Goal: Task Accomplishment & Management: Use online tool/utility

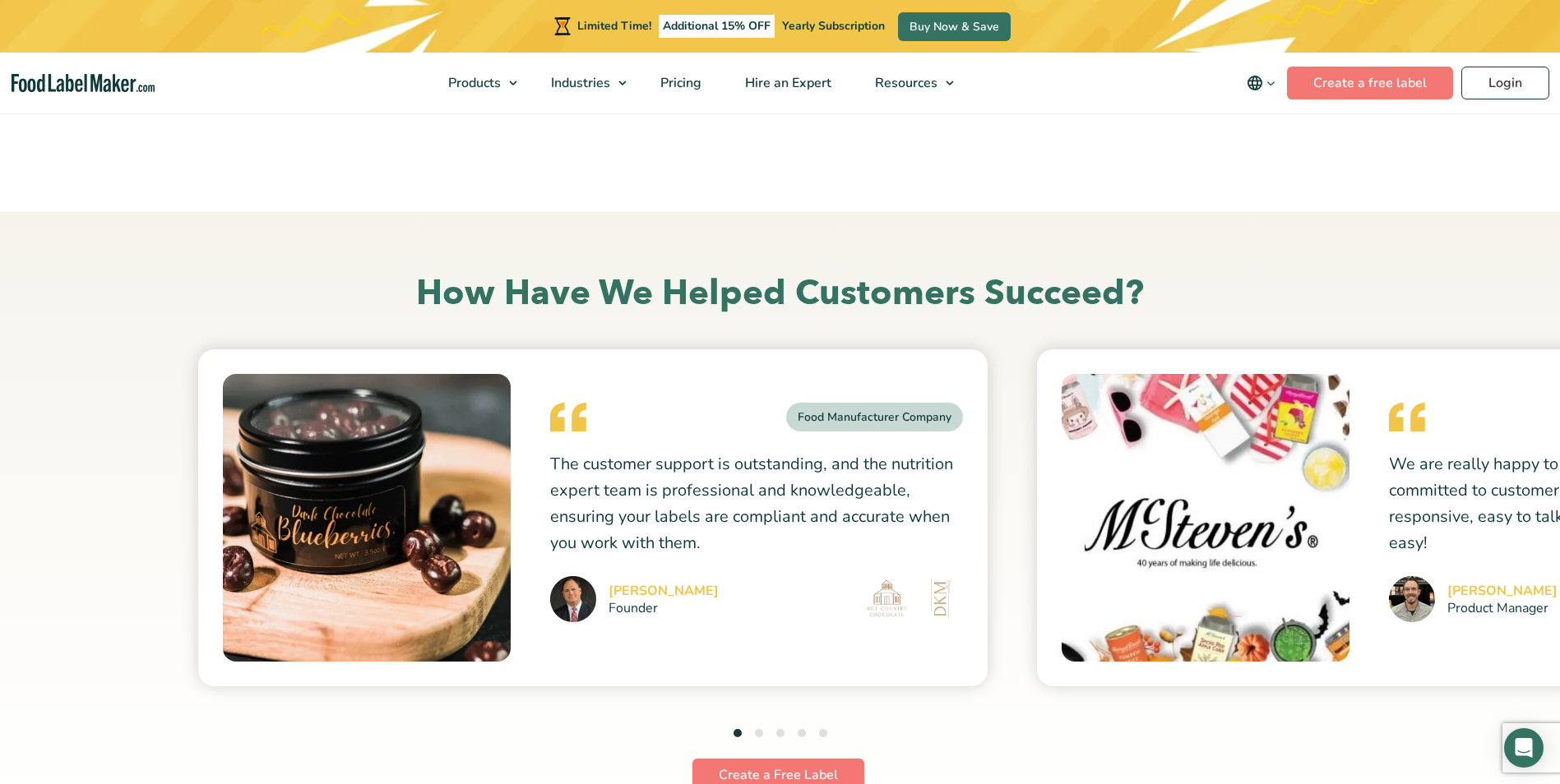
scroll to position [4275, 0]
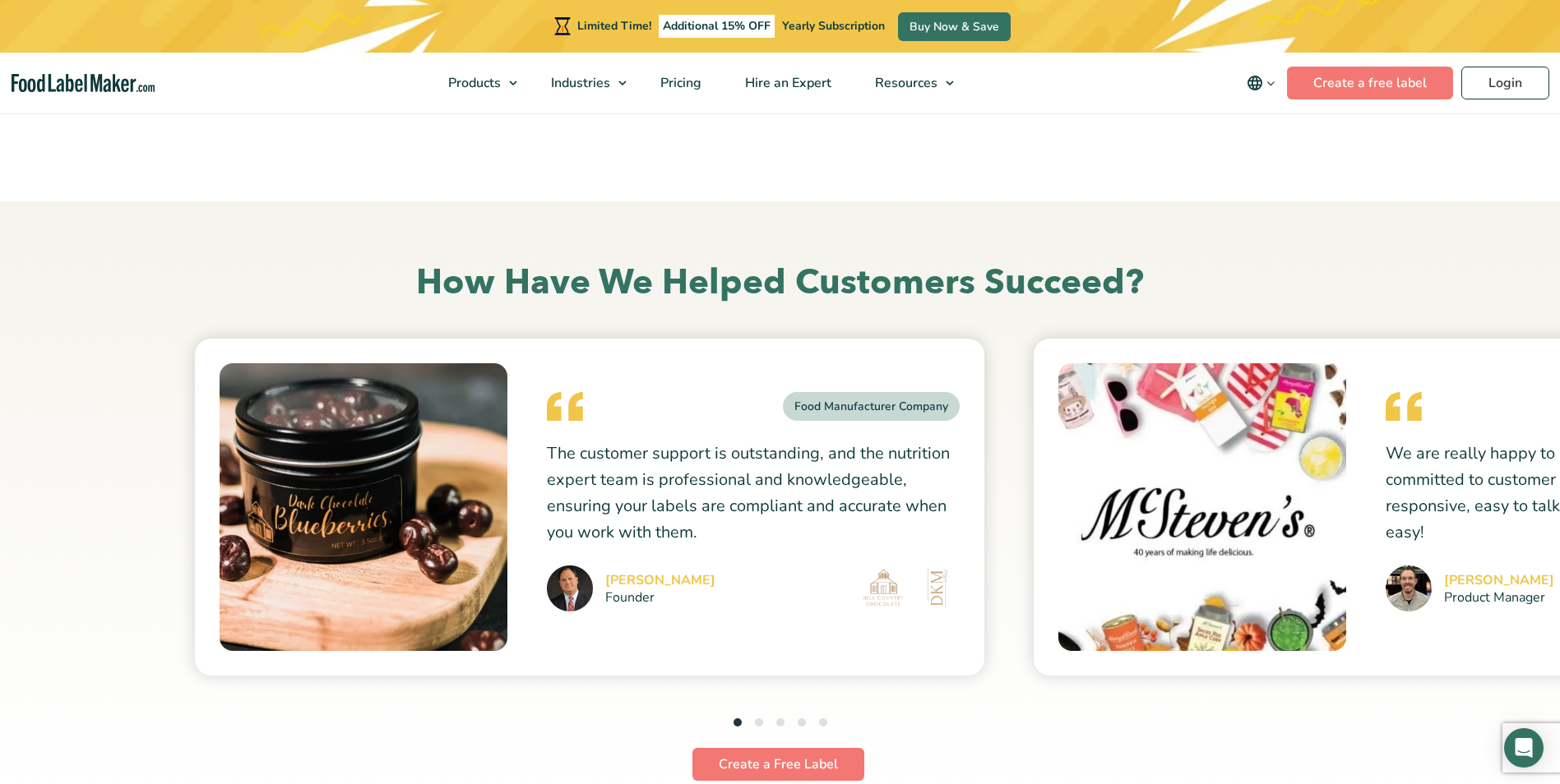
drag, startPoint x: 1297, startPoint y: 533, endPoint x: 998, endPoint y: 619, distance: 311.1
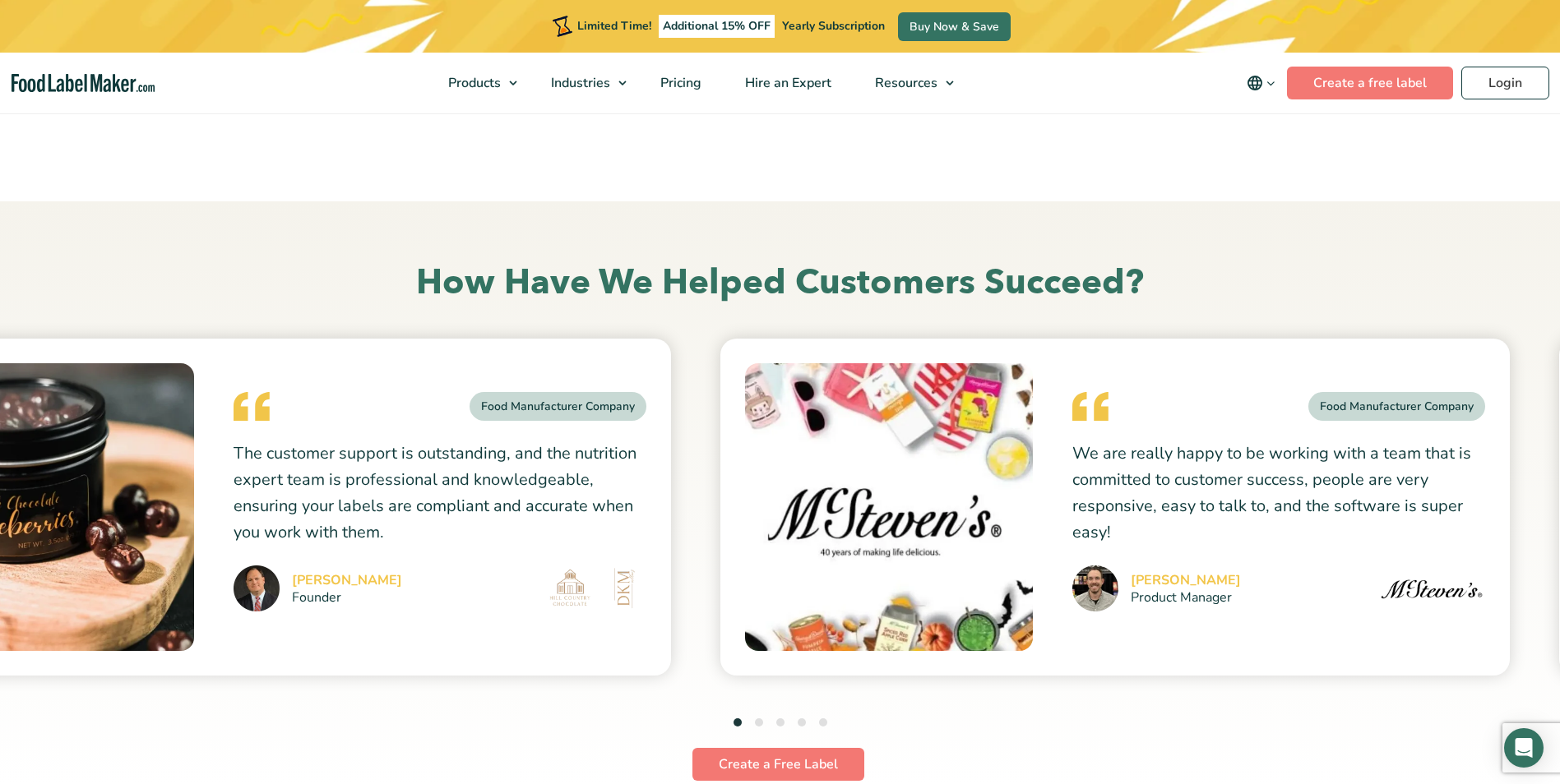
drag, startPoint x: 1238, startPoint y: 555, endPoint x: 843, endPoint y: 586, distance: 396.2
click at [844, 586] on img at bounding box center [889, 507] width 288 height 288
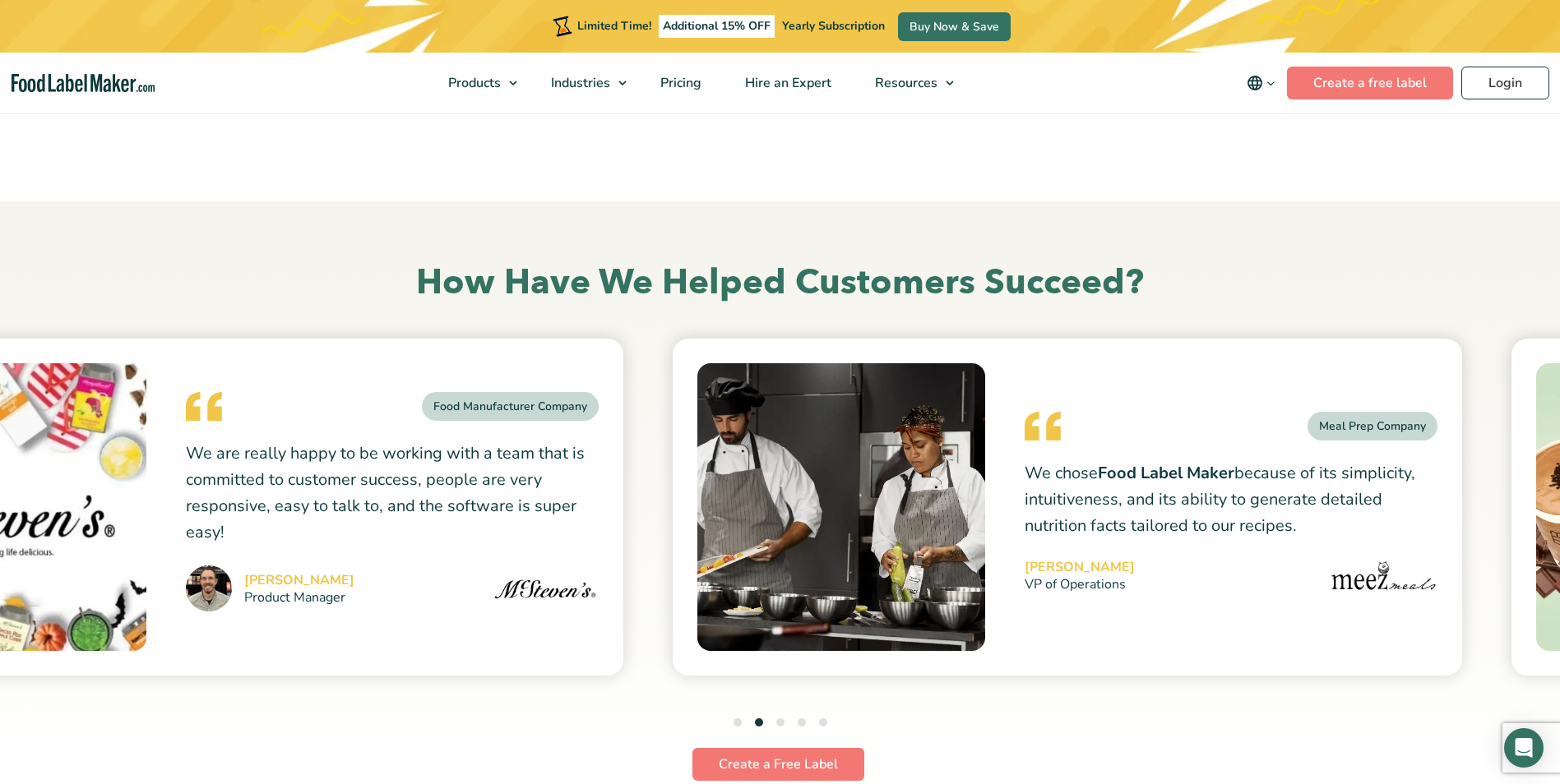
drag, startPoint x: 1367, startPoint y: 520, endPoint x: 1009, endPoint y: 596, distance: 366.0
click at [1009, 595] on div "Meal Prep Company We chose Food Label Maker because of its simplicity, intuitiv…" at bounding box center [1066, 508] width 789 height 337
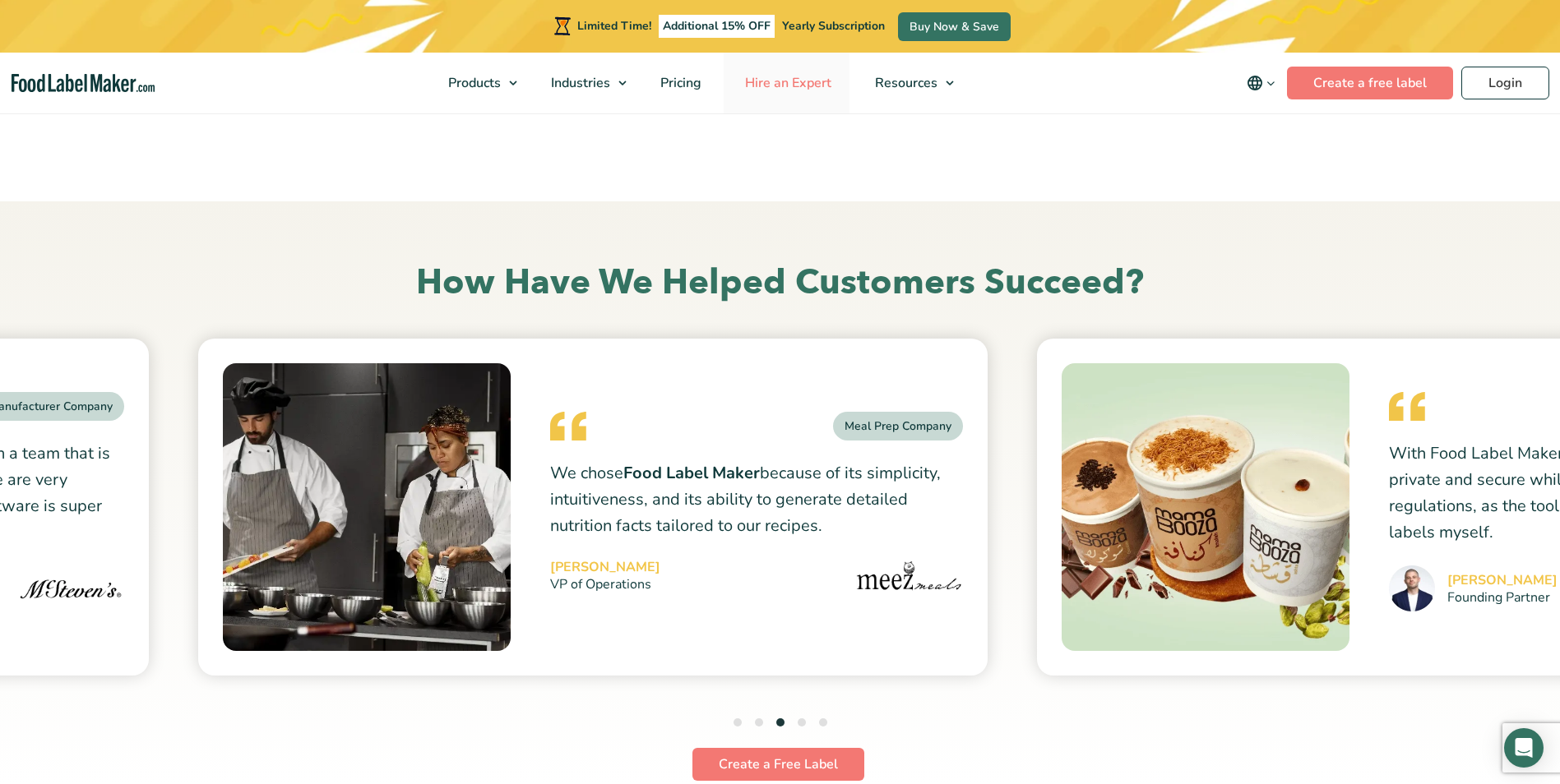
click at [786, 85] on span "Hire an Expert" at bounding box center [786, 83] width 93 height 18
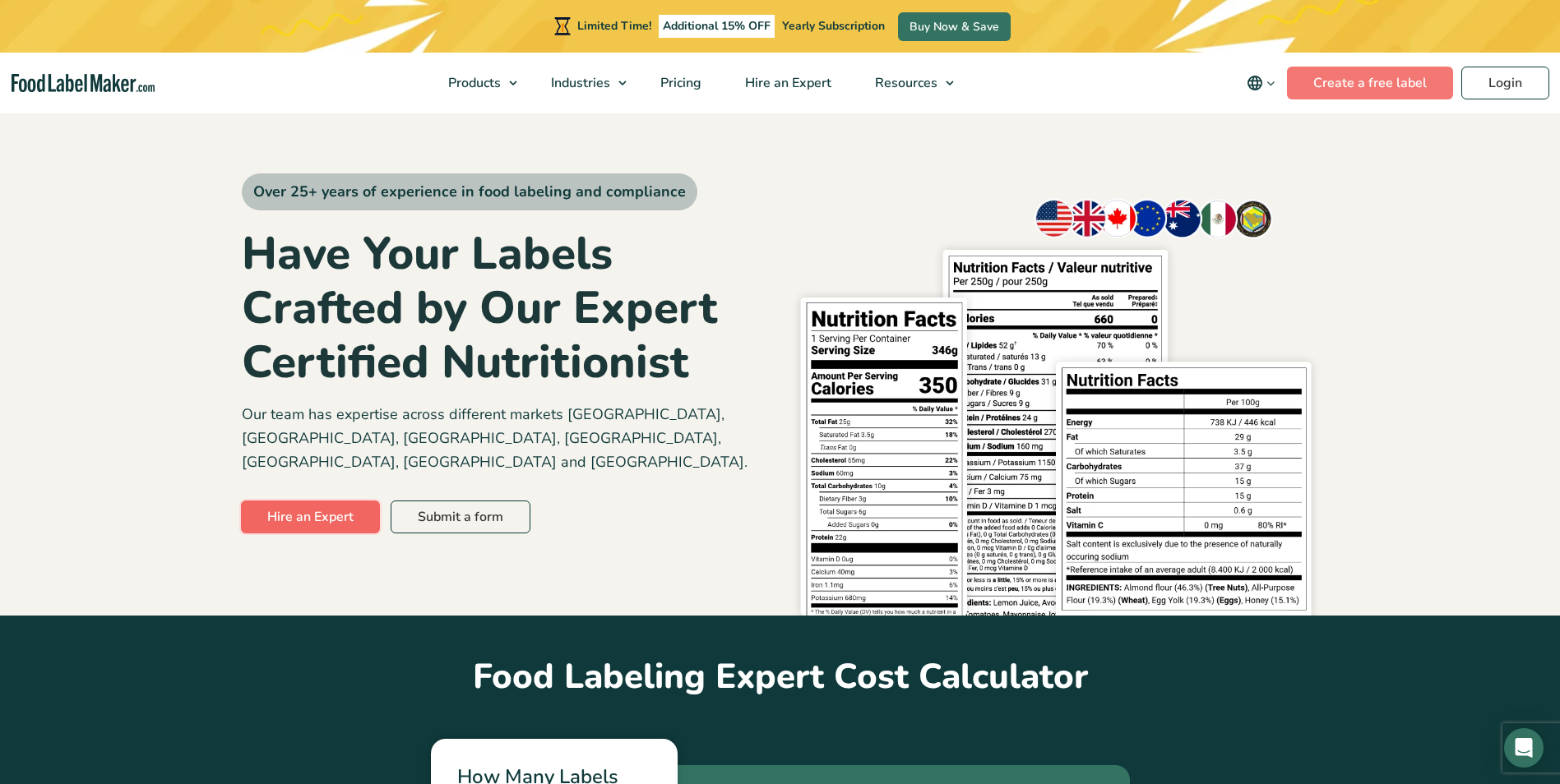
click at [350, 501] on link "Hire an Expert" at bounding box center [310, 517] width 139 height 33
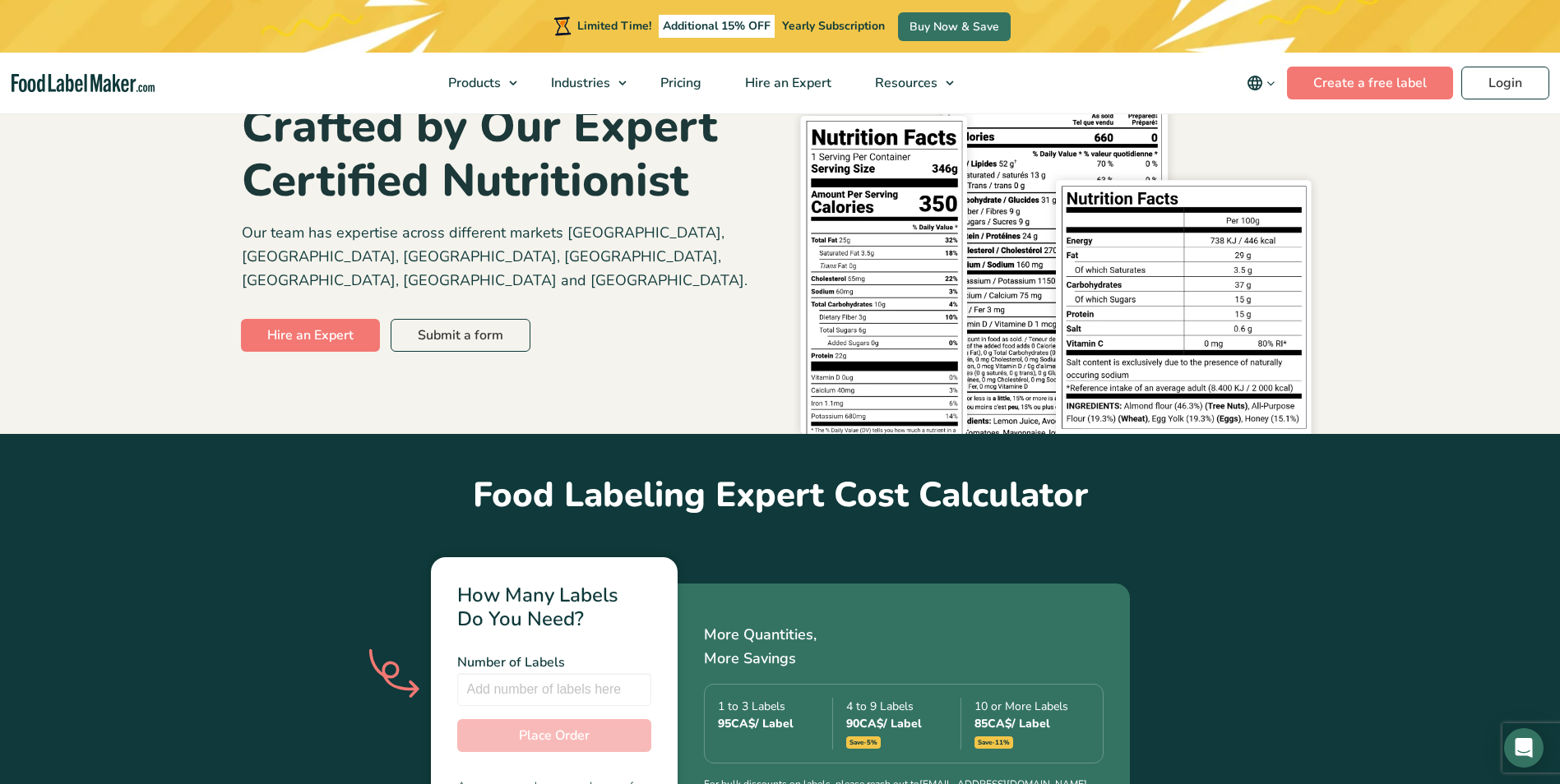
scroll to position [181, 0]
